Goal: Information Seeking & Learning: Learn about a topic

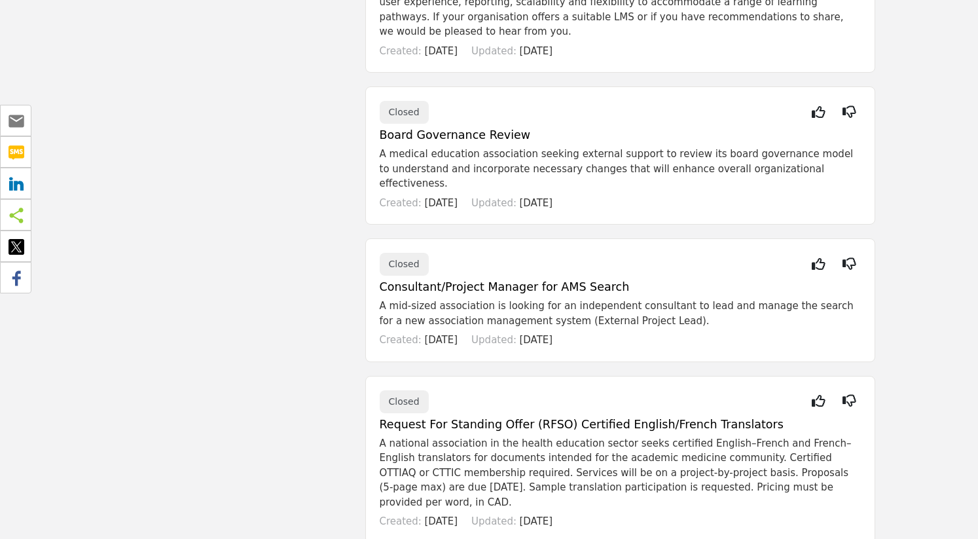
scroll to position [1523, 0]
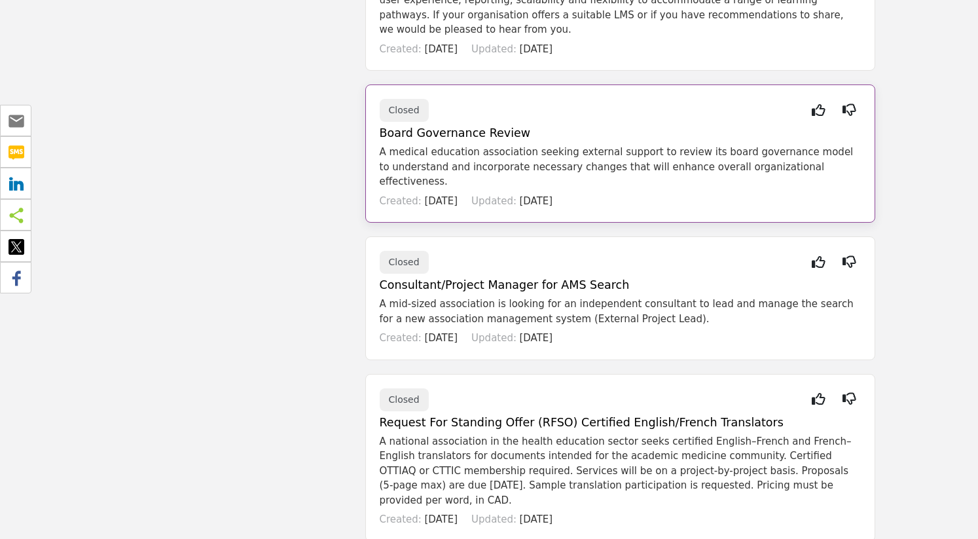
click at [407, 126] on h5 "Board Governance Review" at bounding box center [620, 133] width 481 height 14
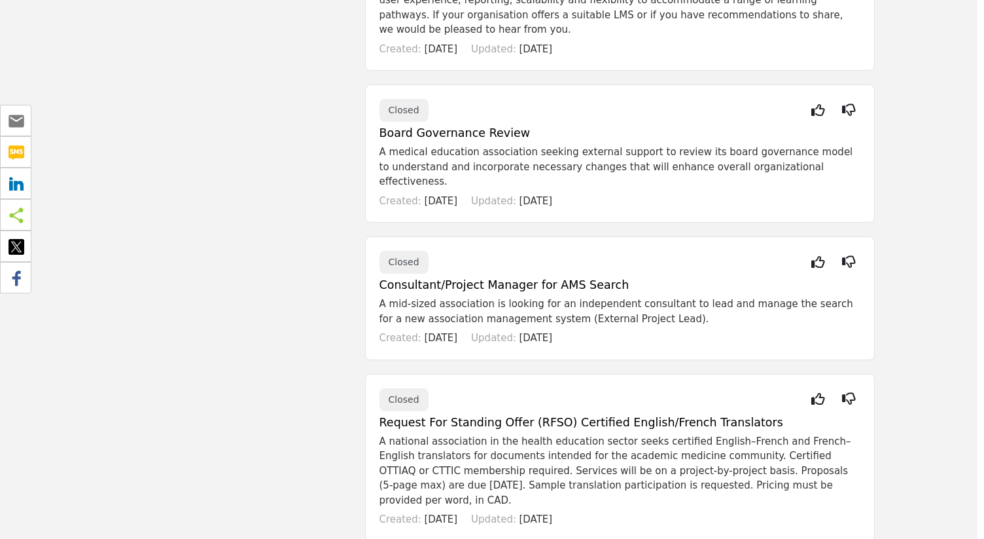
click at [252, 213] on div at bounding box center [492, 269] width 984 height 539
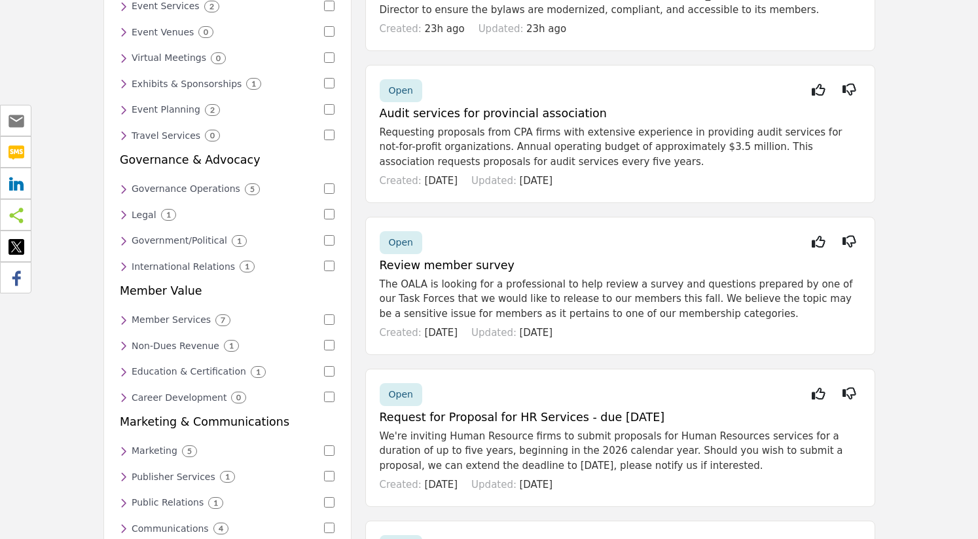
scroll to position [0, 0]
